Goal: Transaction & Acquisition: Purchase product/service

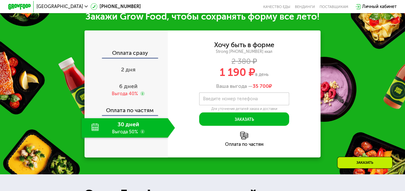
scroll to position [605, 0]
click at [129, 90] on span "6 дней" at bounding box center [128, 86] width 19 height 7
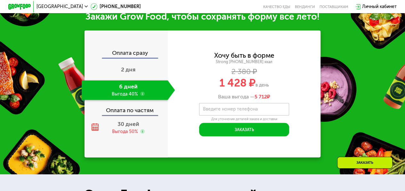
click at [132, 58] on div "Оплата сразу" at bounding box center [126, 53] width 83 height 7
click at [132, 73] on span "2 дня" at bounding box center [128, 69] width 14 height 7
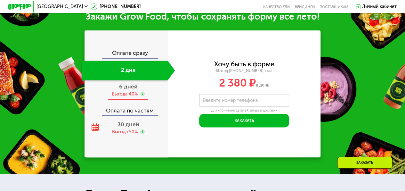
click at [127, 90] on span "6 дней" at bounding box center [128, 86] width 19 height 7
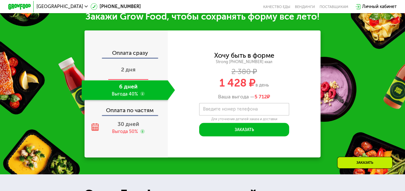
click at [128, 73] on span "2 дня" at bounding box center [128, 69] width 14 height 7
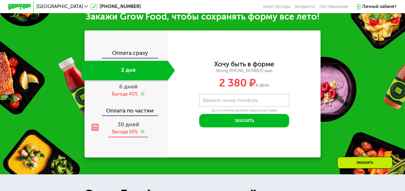
click at [127, 127] on span "30 дней" at bounding box center [128, 123] width 22 height 7
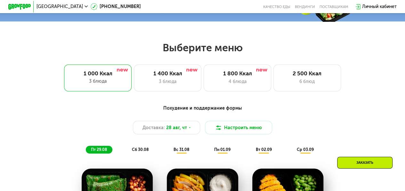
scroll to position [192, 0]
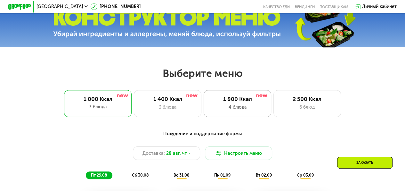
click at [237, 108] on div "4 блюда" at bounding box center [238, 107] width 56 height 7
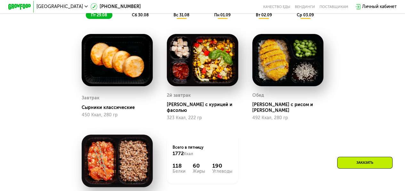
scroll to position [320, 0]
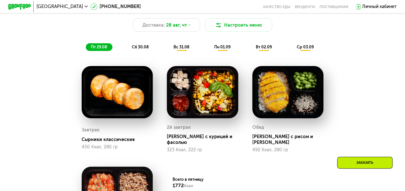
click at [136, 49] on span "сб 30.08" at bounding box center [140, 46] width 17 height 5
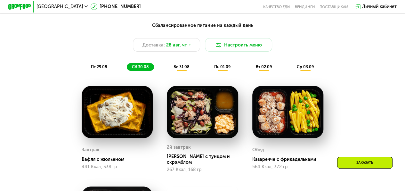
scroll to position [224, 0]
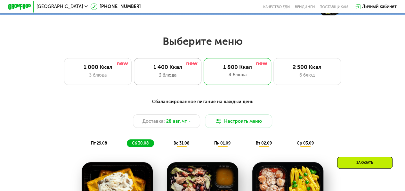
click at [160, 70] on div "1 400 Ккал" at bounding box center [168, 67] width 56 height 7
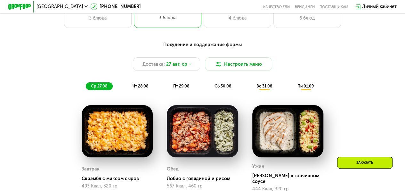
scroll to position [256, 0]
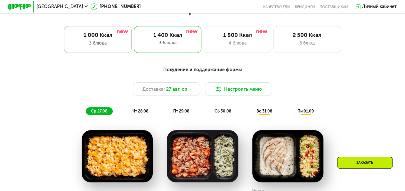
click at [134, 41] on div "1 000 Ккал 3 блюда" at bounding box center [168, 39] width 68 height 27
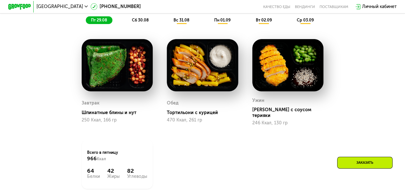
scroll to position [352, 0]
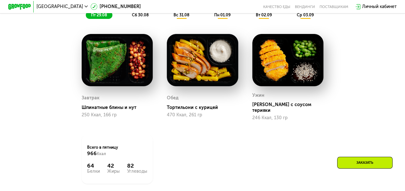
click at [138, 17] on span "сб 30.08" at bounding box center [140, 14] width 17 height 5
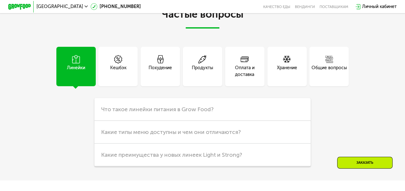
scroll to position [1408, 0]
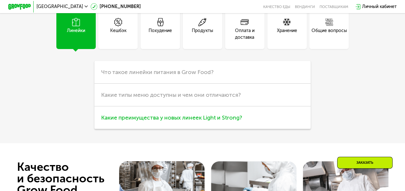
click at [161, 121] on span "Какие преимущества у новых линеек Light и Strong?" at bounding box center [171, 117] width 141 height 7
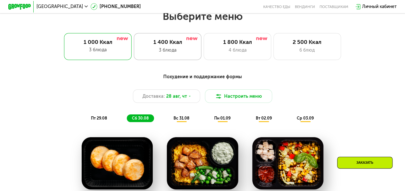
scroll to position [192, 0]
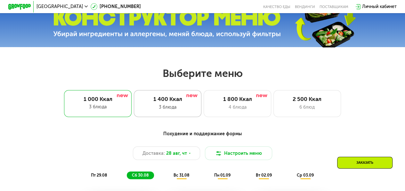
click at [169, 110] on div "3 блюда" at bounding box center [168, 107] width 56 height 7
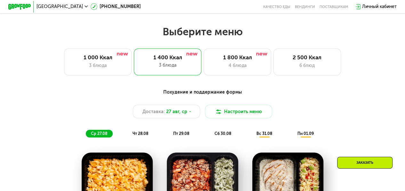
scroll to position [256, 0]
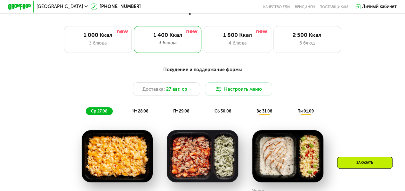
click at [144, 113] on span "чт 28.08" at bounding box center [140, 110] width 16 height 5
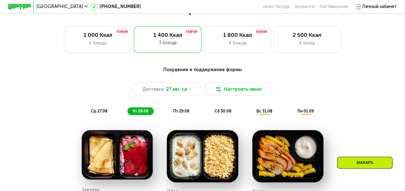
scroll to position [288, 0]
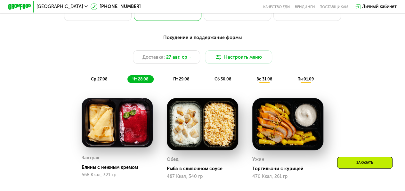
click at [184, 81] on span "пт 29.08" at bounding box center [181, 78] width 16 height 5
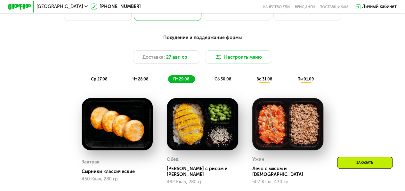
click at [221, 81] on span "сб 30.08" at bounding box center [222, 78] width 17 height 5
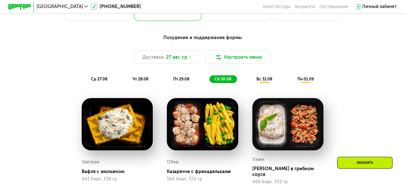
click at [263, 81] on span "вс 31.08" at bounding box center [264, 78] width 16 height 5
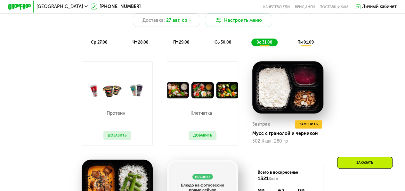
scroll to position [352, 0]
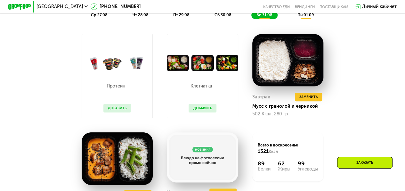
click at [196, 111] on button "Добавить" at bounding box center [202, 108] width 28 height 8
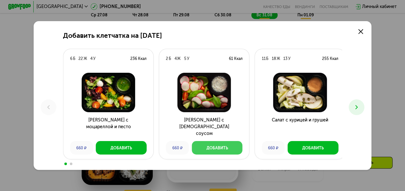
click at [211, 144] on button "Добавить" at bounding box center [217, 147] width 51 height 13
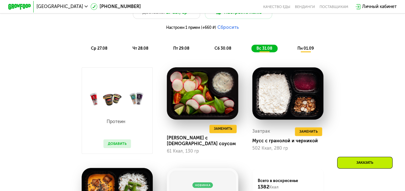
scroll to position [256, 0]
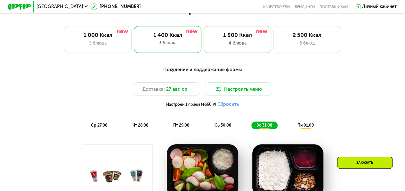
click at [225, 44] on div "4 блюда" at bounding box center [238, 43] width 56 height 7
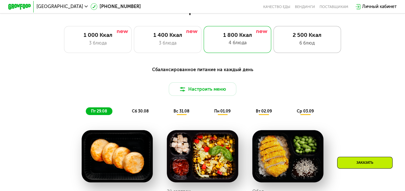
click at [286, 44] on div "6 блюд" at bounding box center [307, 43] width 56 height 7
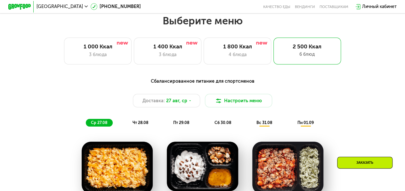
scroll to position [192, 0]
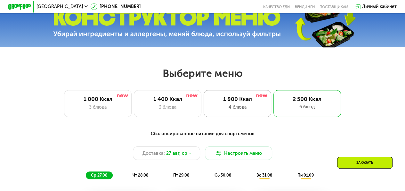
click at [236, 99] on div "1 800 Ккал" at bounding box center [238, 99] width 56 height 7
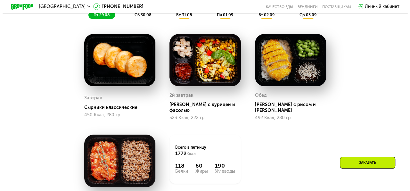
scroll to position [256, 0]
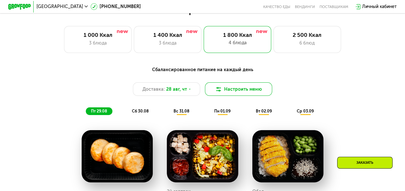
click at [218, 92] on img at bounding box center [218, 89] width 7 height 7
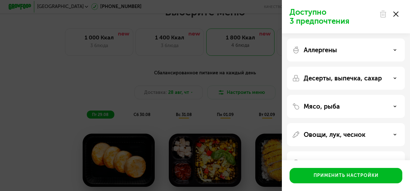
click at [356, 95] on div "Десерты, выпечка, сахар" at bounding box center [346, 106] width 118 height 23
click at [388, 78] on div "Десерты, выпечка, сахар" at bounding box center [346, 78] width 108 height 8
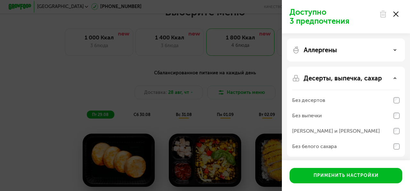
click at [393, 49] on div "Аллергены" at bounding box center [346, 50] width 108 height 8
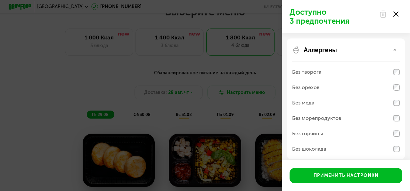
click at [392, 49] on div "Аллергены" at bounding box center [346, 50] width 108 height 8
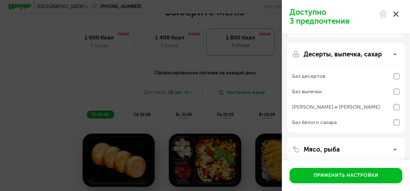
scroll to position [87, 0]
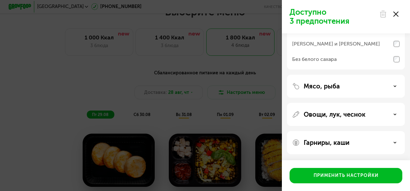
click at [379, 88] on div "Мясо, рыба" at bounding box center [346, 86] width 108 height 8
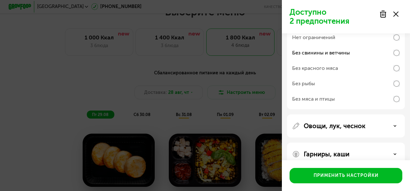
scroll to position [169, 0]
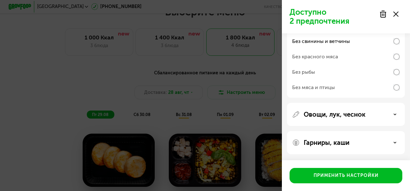
click at [396, 116] on div "Овощи, лук, чеснок" at bounding box center [346, 114] width 108 height 8
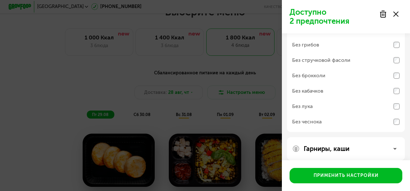
scroll to position [282, 0]
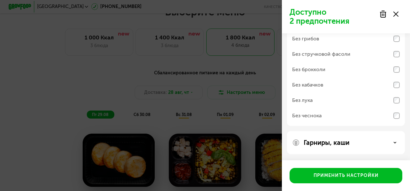
click at [387, 145] on div "Гарниры, каши" at bounding box center [346, 143] width 108 height 8
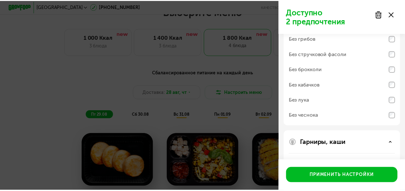
scroll to position [364, 0]
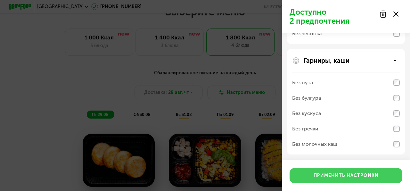
click at [384, 177] on button "Применить настройки" at bounding box center [345, 175] width 113 height 15
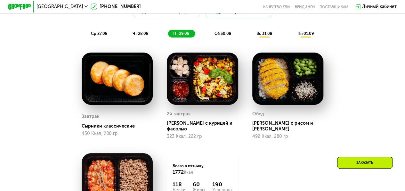
scroll to position [320, 0]
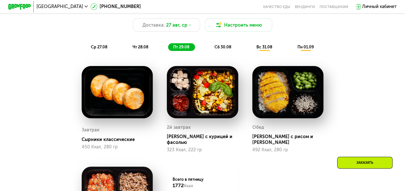
click at [221, 49] on span "сб 30.08" at bounding box center [222, 46] width 17 height 5
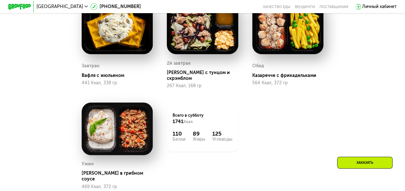
scroll to position [288, 0]
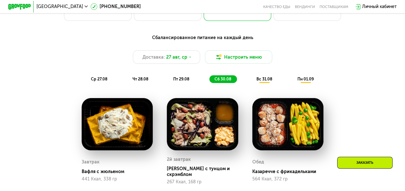
click at [259, 81] on span "вс 31.08" at bounding box center [264, 78] width 16 height 5
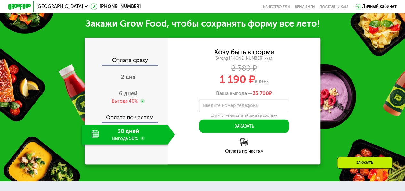
scroll to position [704, 0]
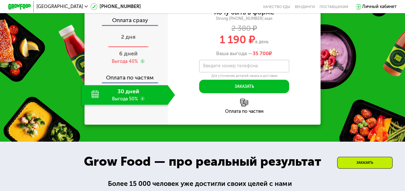
click at [127, 40] on span "2 дня" at bounding box center [128, 36] width 14 height 7
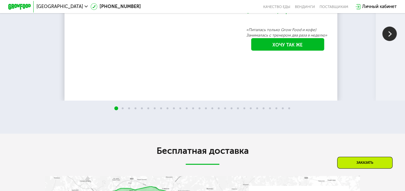
scroll to position [989, 0]
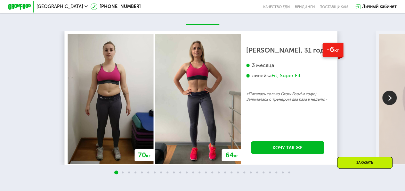
click at [390, 105] on img at bounding box center [389, 98] width 14 height 14
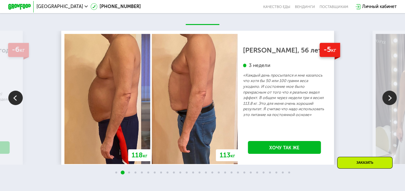
click at [390, 105] on img at bounding box center [389, 98] width 14 height 14
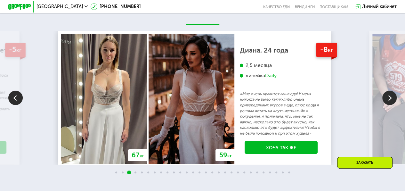
click at [388, 105] on img at bounding box center [389, 98] width 14 height 14
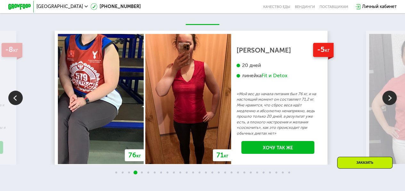
click at [390, 105] on img at bounding box center [389, 98] width 14 height 14
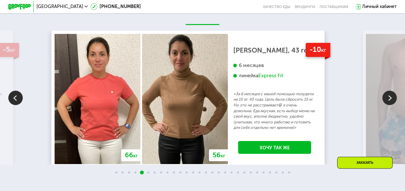
click at [391, 105] on img at bounding box center [389, 98] width 14 height 14
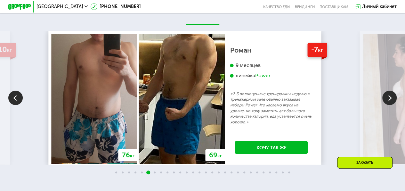
click at [391, 105] on img at bounding box center [389, 98] width 14 height 14
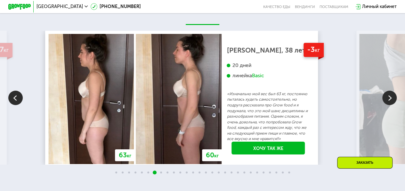
scroll to position [1021, 0]
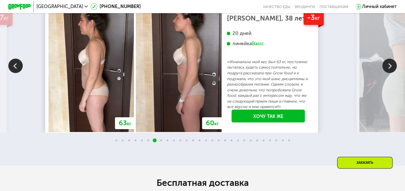
click at [387, 73] on img at bounding box center [389, 66] width 14 height 14
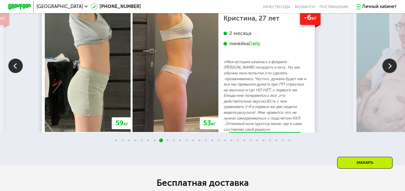
scroll to position [989, 0]
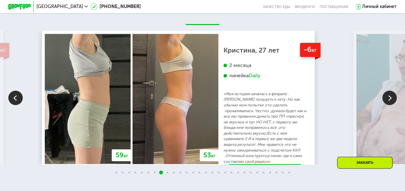
click at [392, 104] on img at bounding box center [389, 98] width 14 height 14
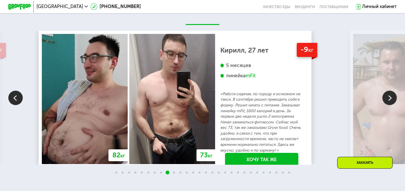
click at [392, 104] on img at bounding box center [389, 98] width 14 height 14
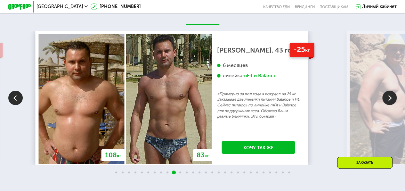
click at [392, 104] on img at bounding box center [389, 98] width 14 height 14
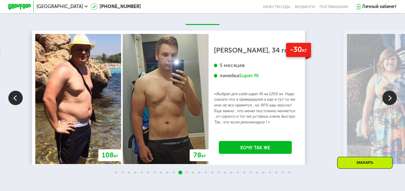
click at [392, 104] on img at bounding box center [389, 98] width 14 height 14
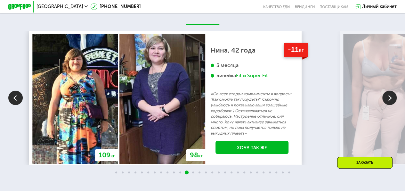
click at [392, 104] on img at bounding box center [389, 98] width 14 height 14
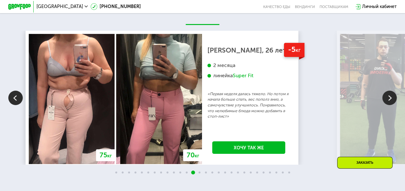
click at [392, 104] on img at bounding box center [389, 98] width 14 height 14
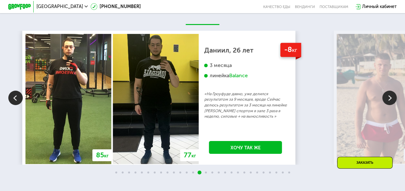
click at [392, 104] on img at bounding box center [389, 98] width 14 height 14
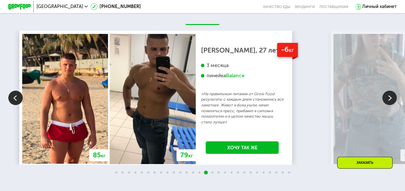
click at [387, 105] on img at bounding box center [389, 98] width 14 height 14
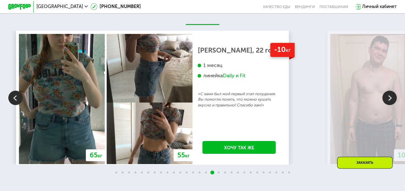
click at [387, 105] on img at bounding box center [389, 98] width 14 height 14
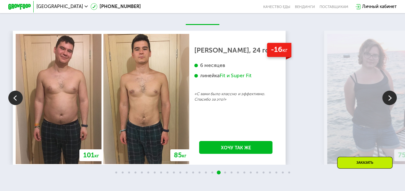
click at [387, 105] on img at bounding box center [389, 98] width 14 height 14
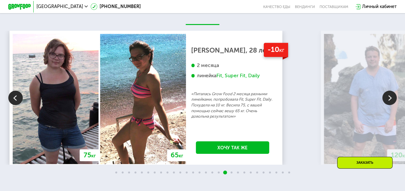
click at [387, 105] on img at bounding box center [389, 98] width 14 height 14
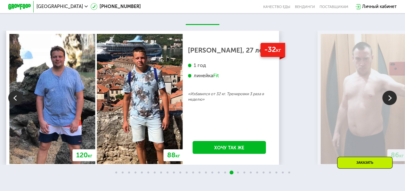
click at [387, 105] on img at bounding box center [389, 98] width 14 height 14
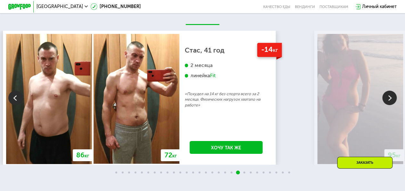
click at [387, 105] on img at bounding box center [389, 98] width 14 height 14
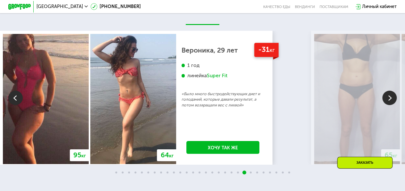
click at [387, 105] on img at bounding box center [389, 98] width 14 height 14
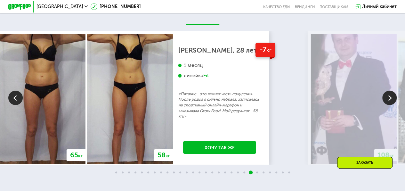
click at [387, 105] on img at bounding box center [389, 98] width 14 height 14
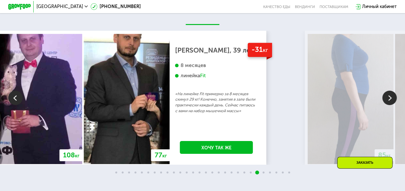
click at [387, 105] on img at bounding box center [389, 98] width 14 height 14
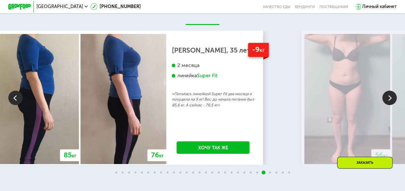
click at [387, 105] on img at bounding box center [389, 98] width 14 height 14
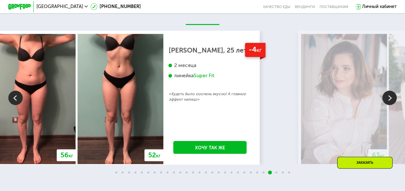
click at [387, 105] on img at bounding box center [389, 98] width 14 height 14
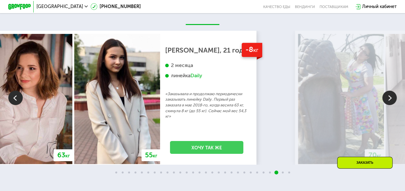
click at [243, 154] on link "Хочу так же" at bounding box center [206, 147] width 73 height 13
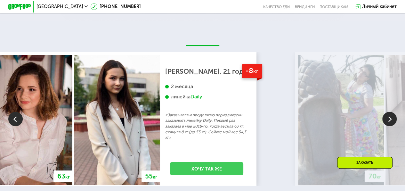
scroll to position [1008, 0]
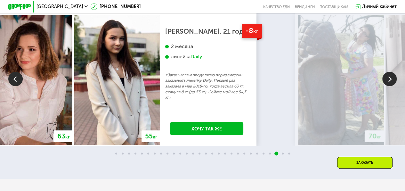
click at [388, 86] on img at bounding box center [389, 79] width 14 height 14
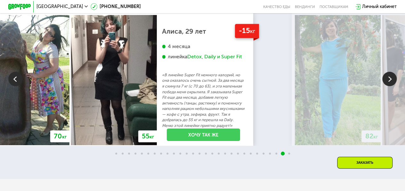
click at [240, 141] on link "Хочу так же" at bounding box center [203, 134] width 73 height 13
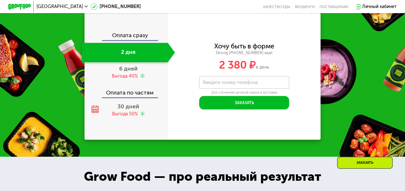
scroll to position [592, 0]
